Goal: Task Accomplishment & Management: Use online tool/utility

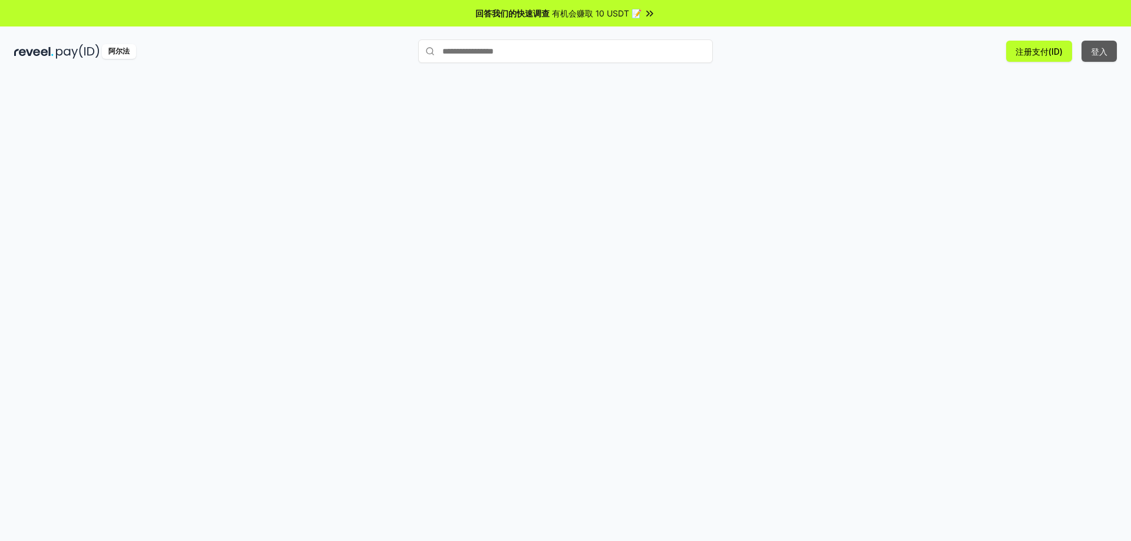
click at [740, 54] on font "登入" at bounding box center [1099, 52] width 16 height 10
